Goal: Communication & Community: Answer question/provide support

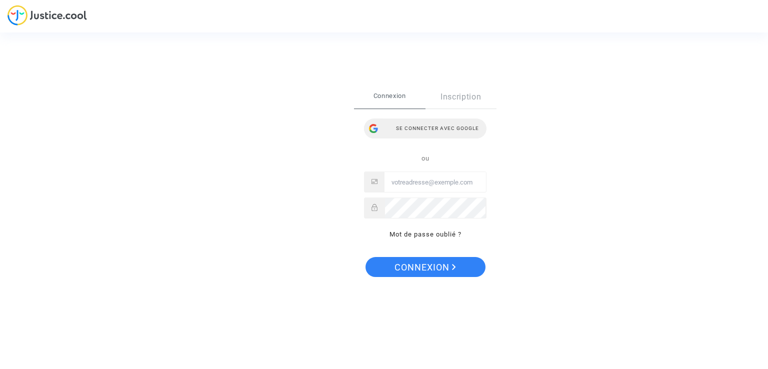
click at [425, 135] on div "Se connecter avec Google" at bounding box center [425, 129] width 123 height 20
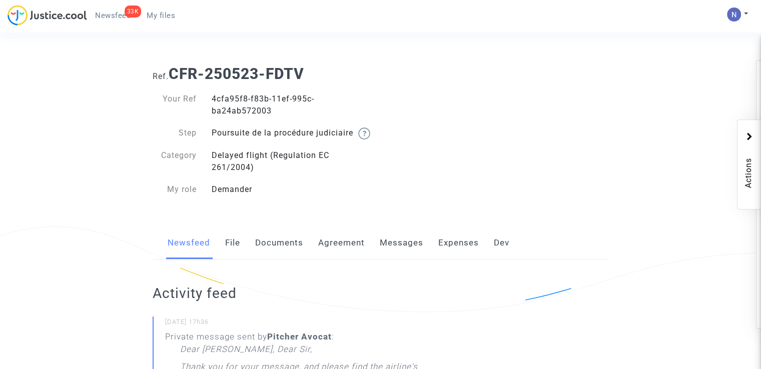
click at [401, 259] on link "Messages" at bounding box center [402, 243] width 44 height 33
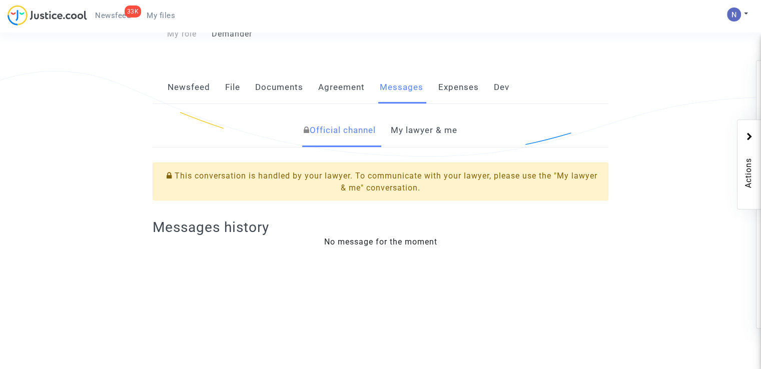
scroll to position [200, 0]
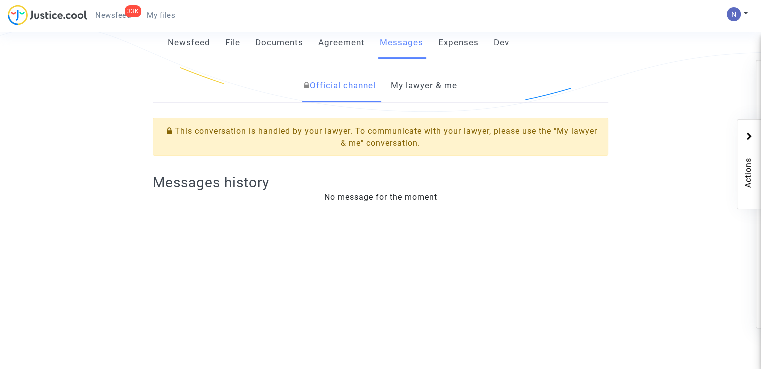
click at [433, 96] on link "My lawyer & me" at bounding box center [424, 86] width 67 height 33
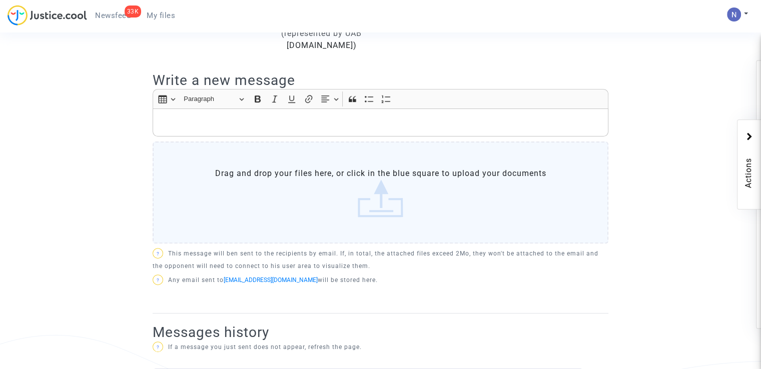
scroll to position [300, 0]
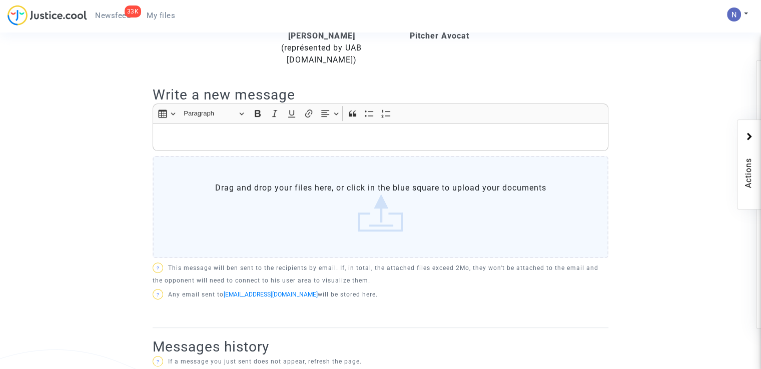
click at [314, 144] on p "Rich Text Editor, main" at bounding box center [380, 137] width 445 height 13
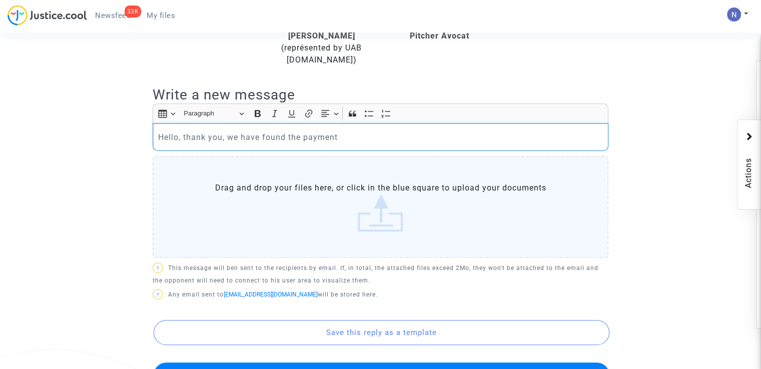
scroll to position [500, 0]
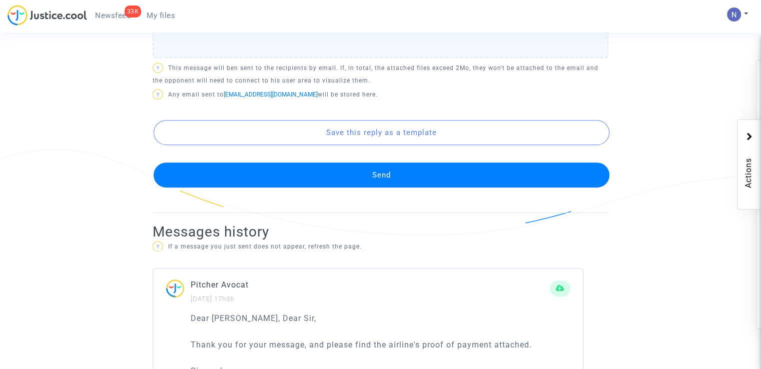
click at [398, 188] on button "Send" at bounding box center [382, 175] width 456 height 25
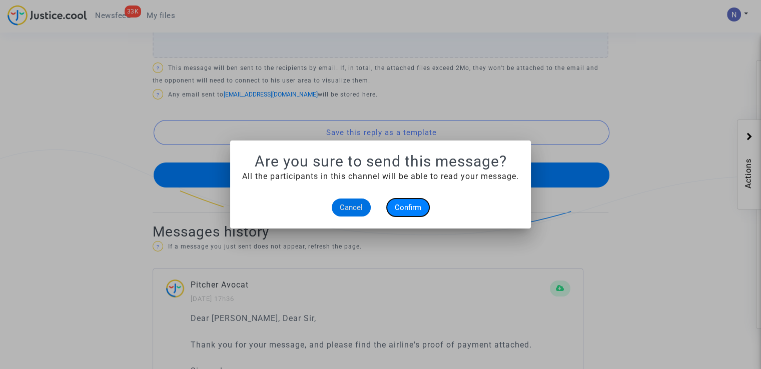
click at [414, 208] on span "Confirm" at bounding box center [408, 207] width 27 height 9
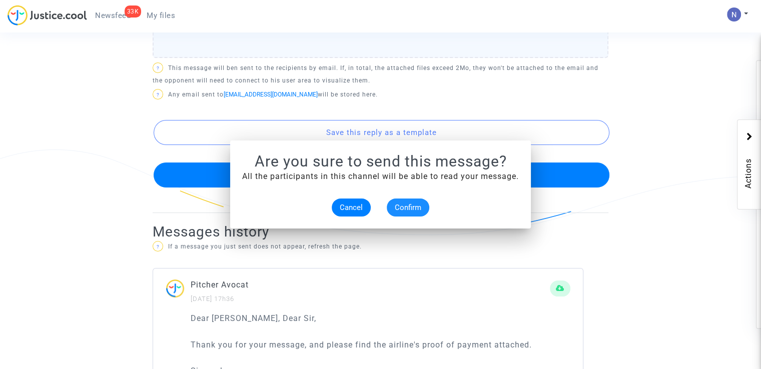
scroll to position [500, 0]
